Goal: Find specific page/section: Find specific page/section

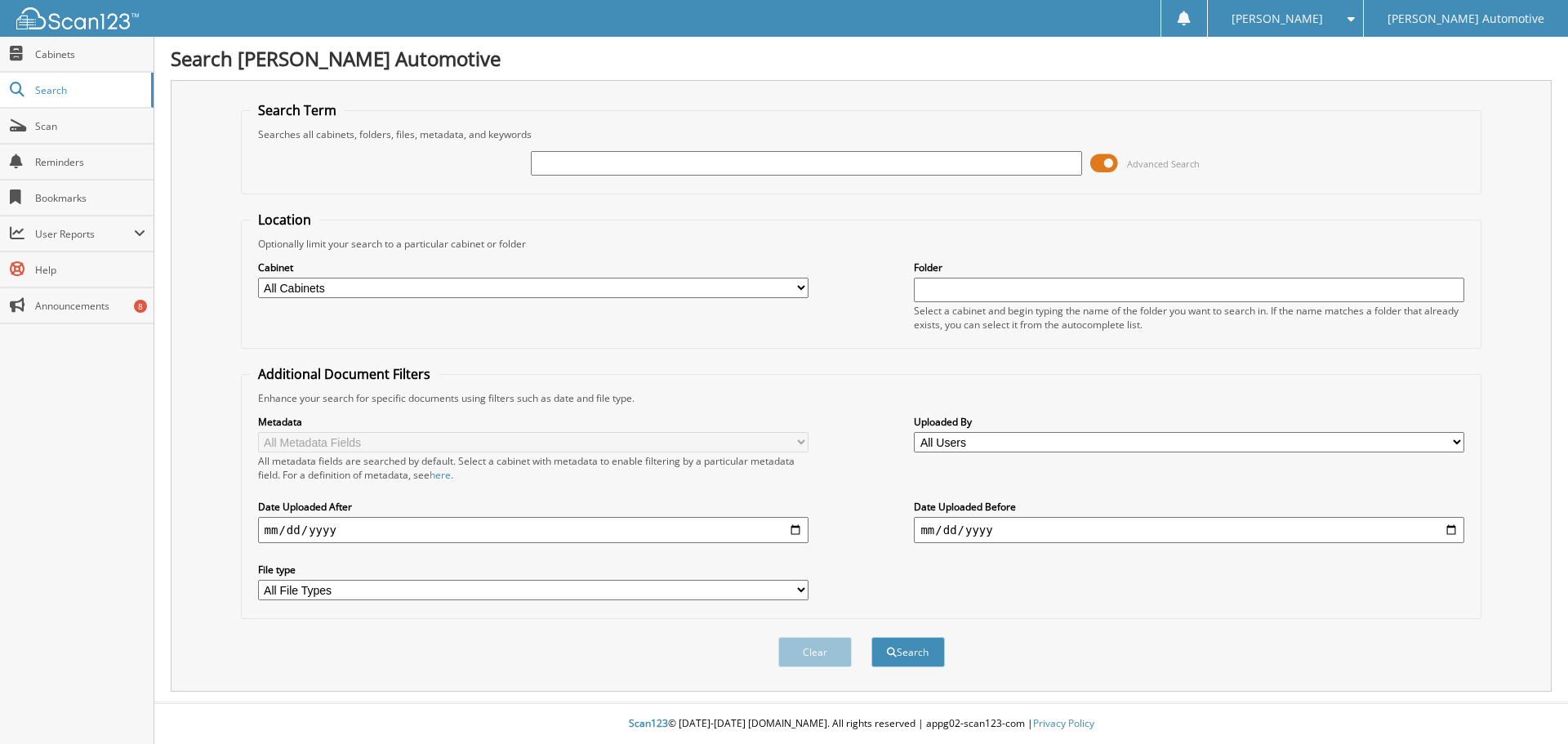
click at [627, 162] on input "text" at bounding box center [806, 163] width 550 height 24
type input "25807"
click at [871, 638] on button "Search" at bounding box center [908, 652] width 73 height 31
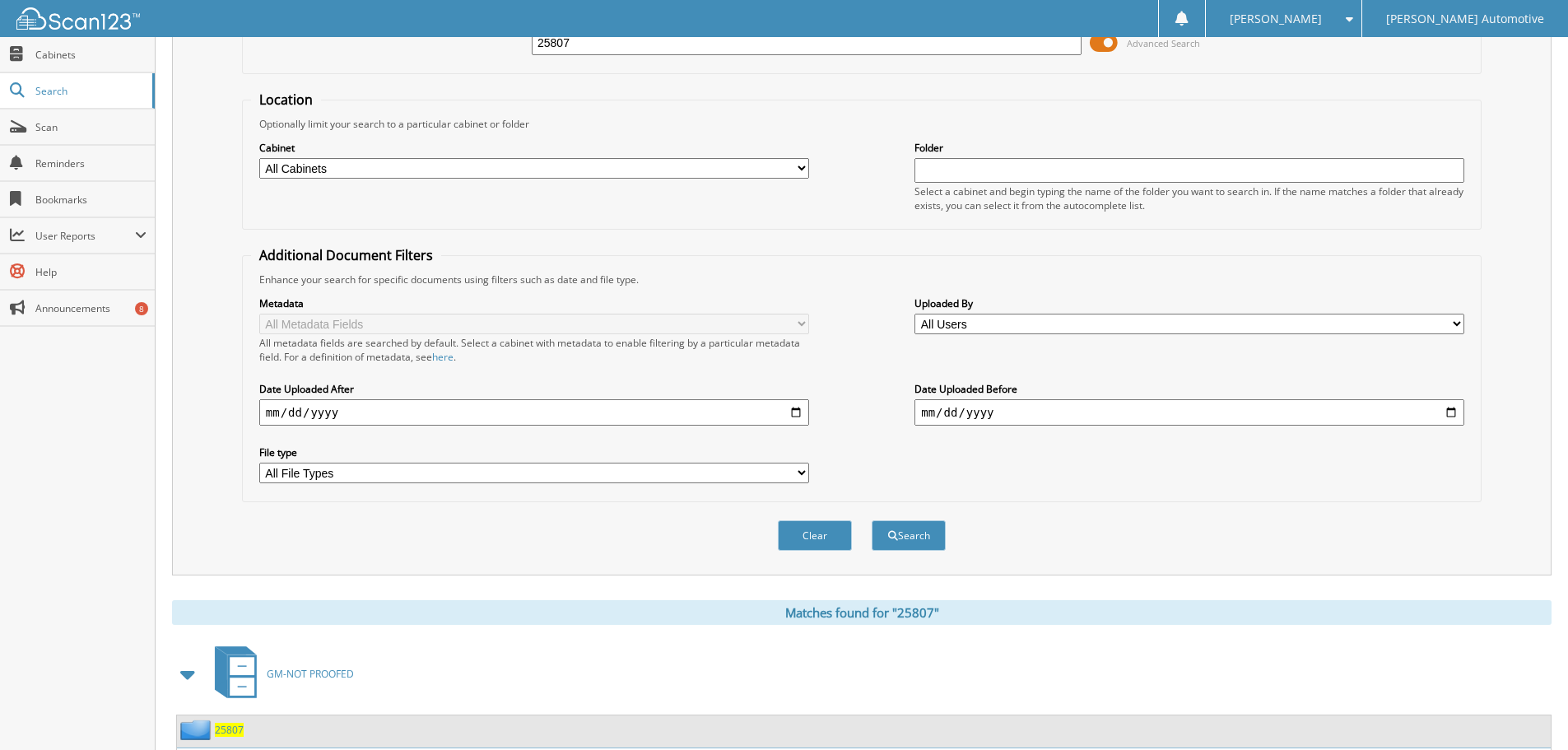
scroll to position [235, 0]
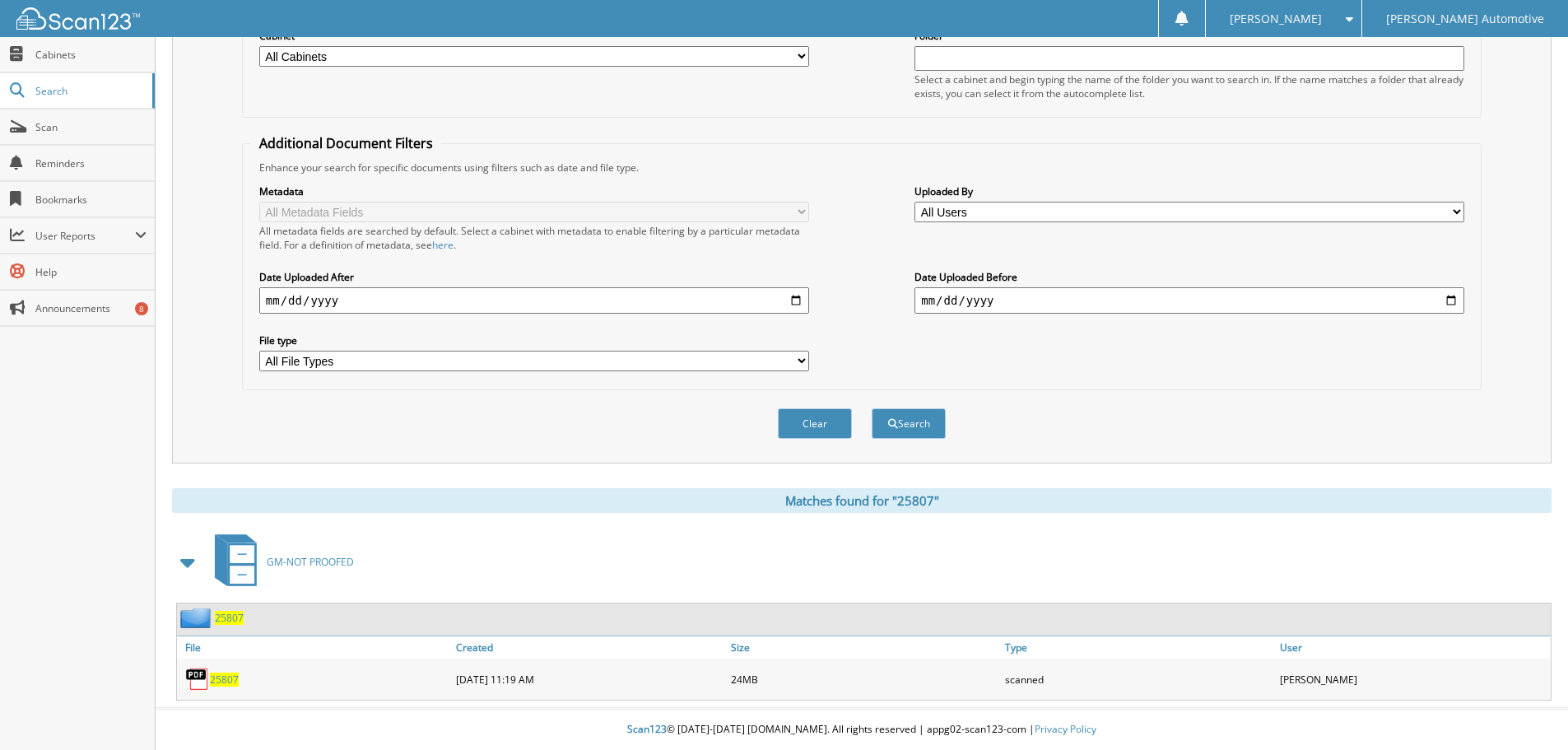
click at [224, 678] on span "25807" at bounding box center [224, 680] width 29 height 14
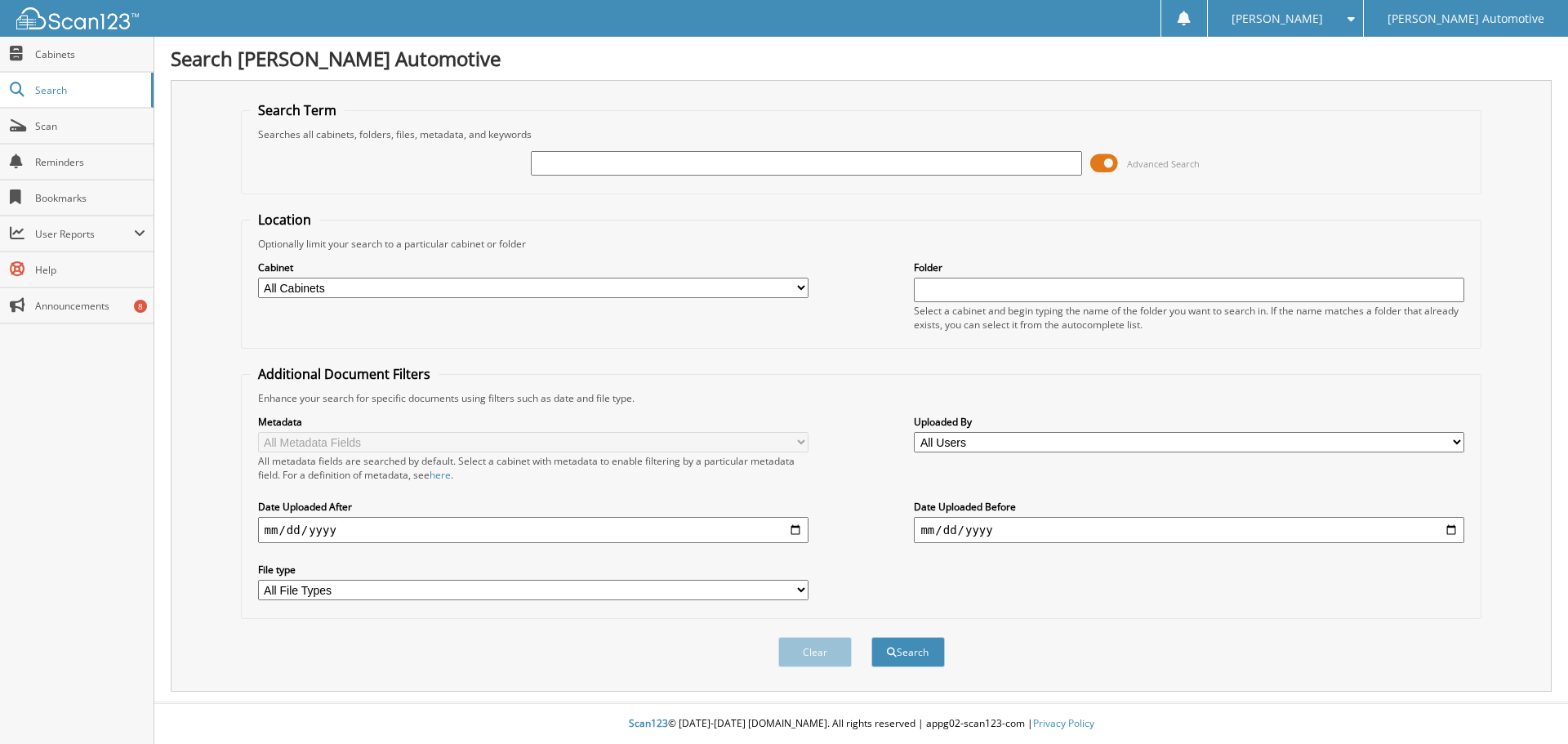
drag, startPoint x: 711, startPoint y: 167, endPoint x: 760, endPoint y: 154, distance: 50.7
click at [712, 165] on input "text" at bounding box center [806, 163] width 550 height 24
type input "25814"
click at [871, 638] on button "Search" at bounding box center [908, 652] width 73 height 31
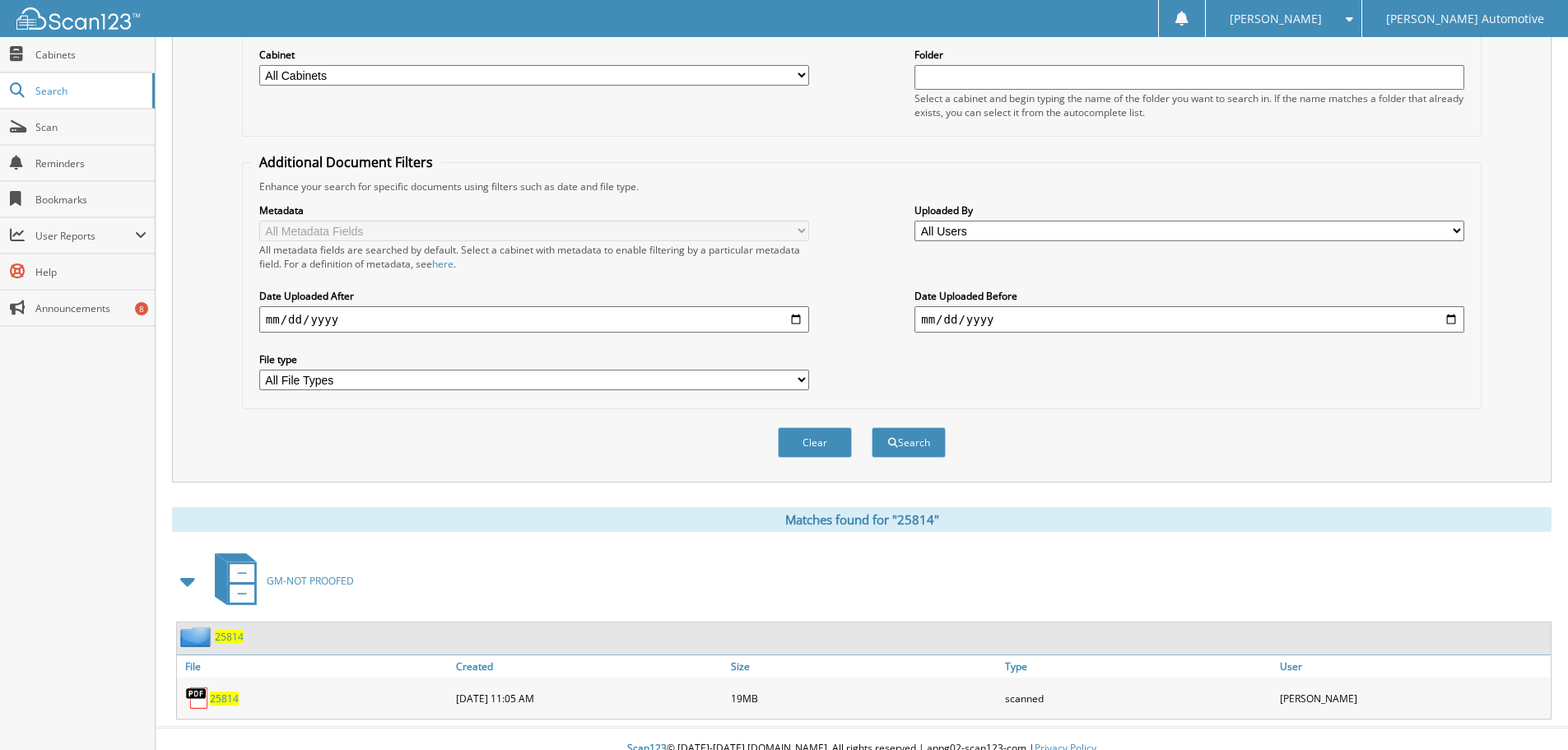
scroll to position [235, 0]
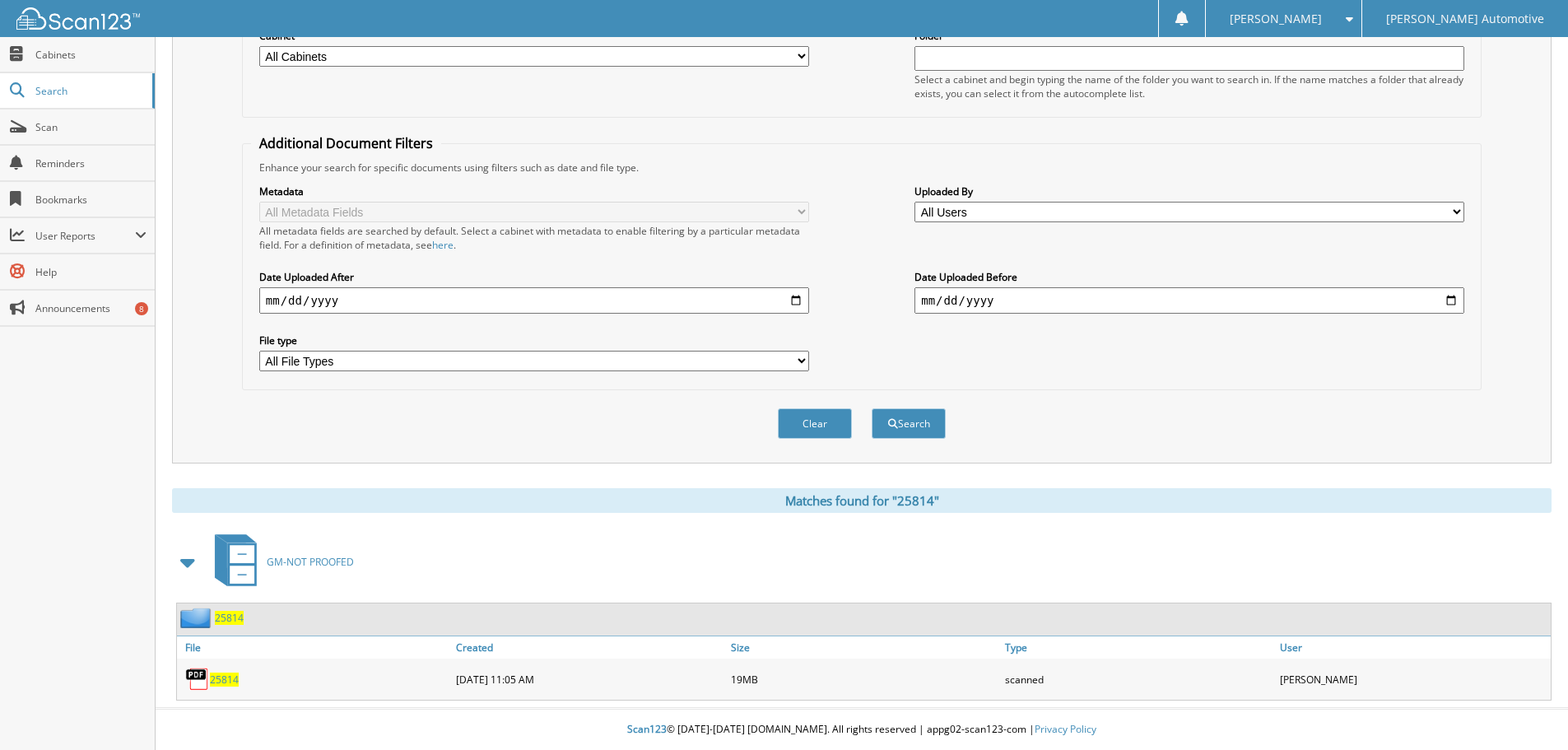
click at [228, 674] on span "25814" at bounding box center [224, 680] width 29 height 14
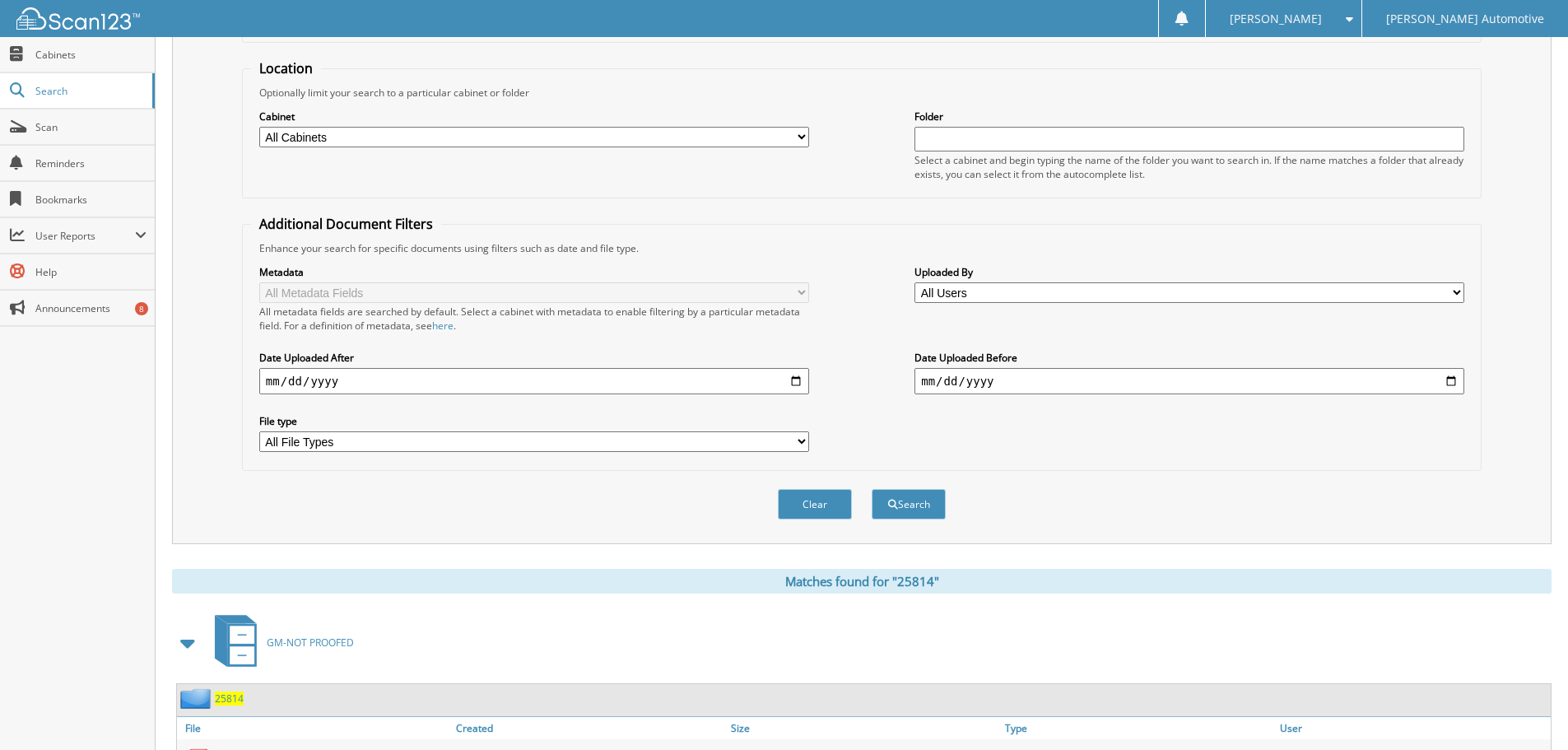
scroll to position [0, 0]
